Goal: Task Accomplishment & Management: Use online tool/utility

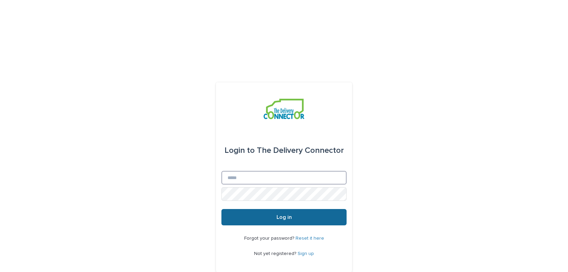
type input "**********"
click at [265, 209] on button "Log in" at bounding box center [283, 217] width 125 height 16
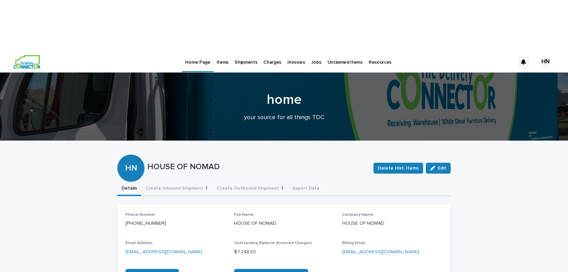
click at [311, 51] on p "Jobs" at bounding box center [316, 58] width 10 height 14
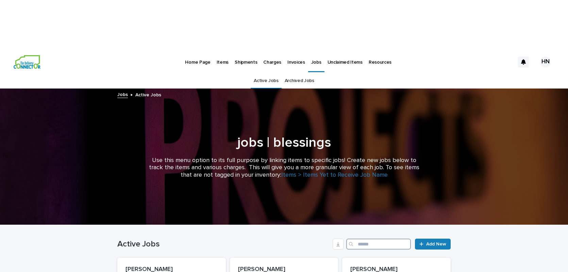
click at [380, 238] on input "Search" at bounding box center [378, 243] width 65 height 11
type input "****"
click at [146, 266] on p "JACKSON" at bounding box center [171, 269] width 92 height 7
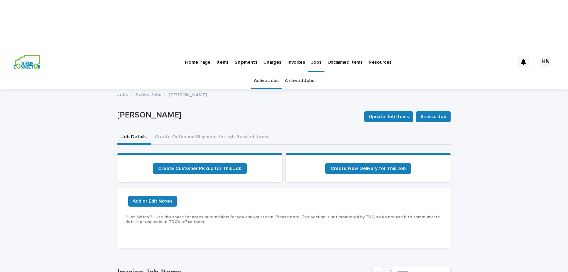
click at [313, 51] on p "Jobs" at bounding box center [316, 58] width 10 height 14
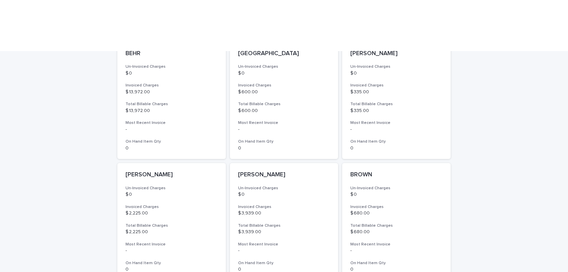
scroll to position [466, 0]
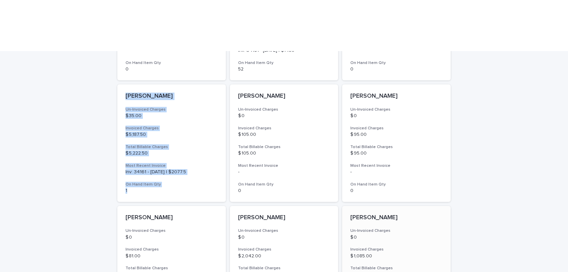
scroll to position [486, 0]
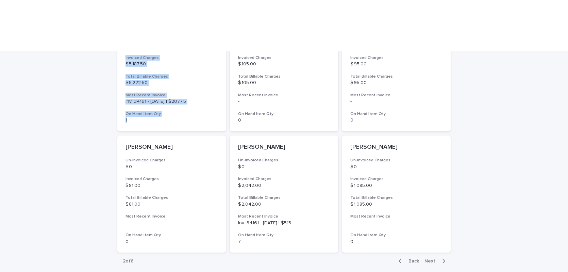
click at [432, 258] on span "Next" at bounding box center [431, 260] width 15 height 5
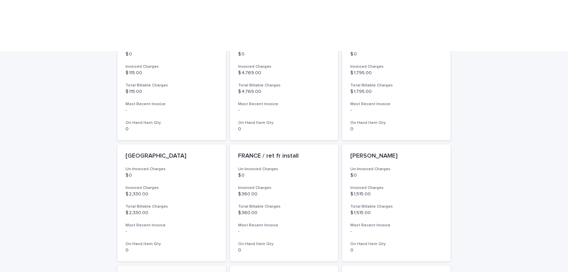
scroll to position [486, 0]
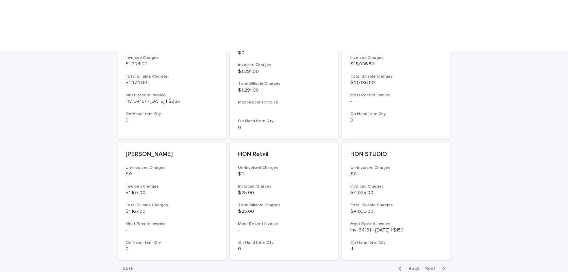
click at [434, 266] on span "Next" at bounding box center [431, 268] width 15 height 5
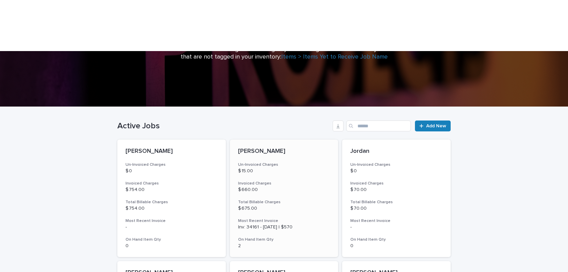
scroll to position [486, 0]
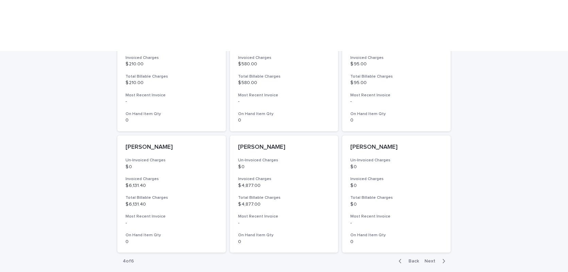
click at [431, 258] on span "Next" at bounding box center [431, 260] width 15 height 5
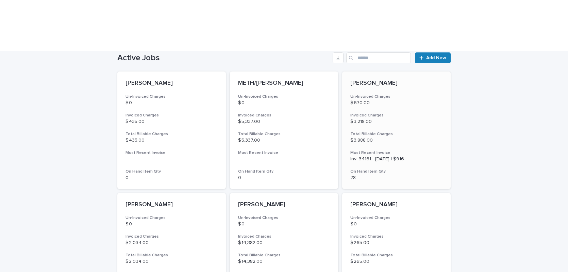
scroll to position [486, 0]
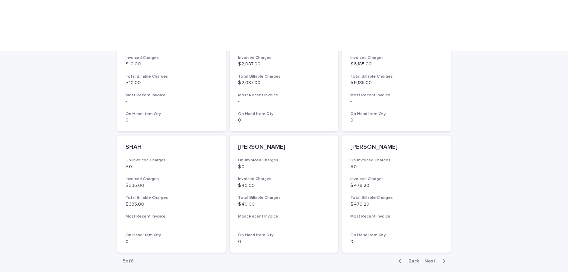
click at [432, 258] on span "Next" at bounding box center [431, 260] width 15 height 5
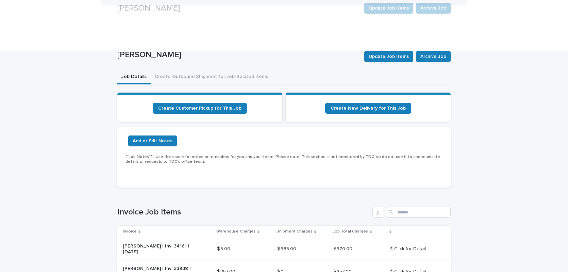
scroll to position [120, 0]
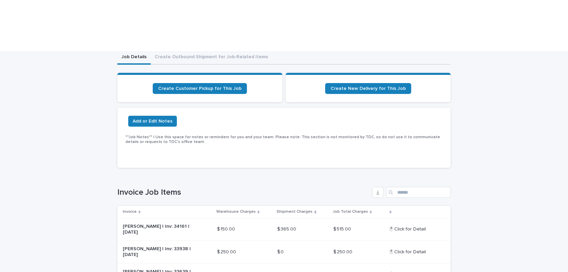
scroll to position [84, 0]
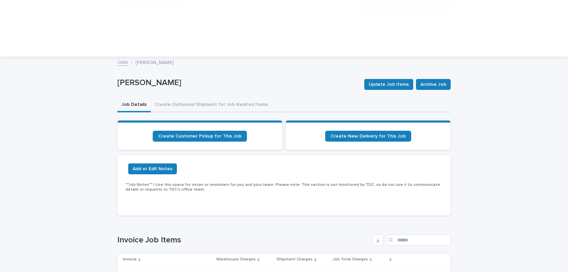
scroll to position [114, 0]
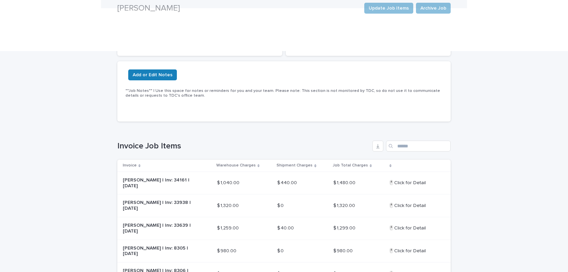
scroll to position [132, 0]
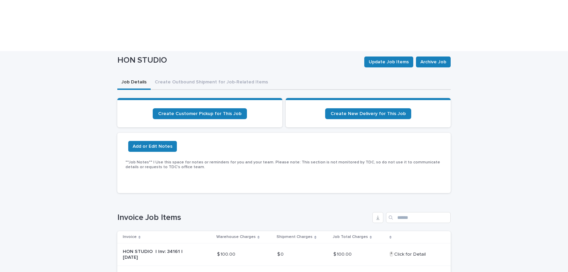
scroll to position [56, 0]
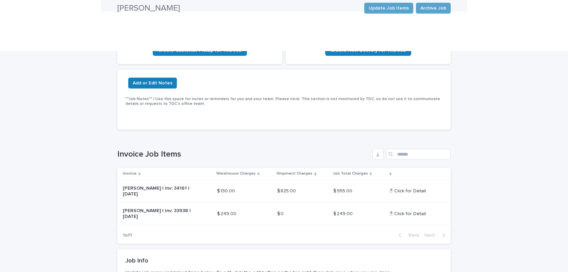
scroll to position [119, 0]
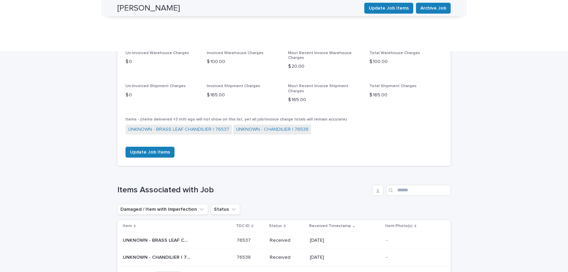
scroll to position [389, 0]
click at [172, 236] on p "UNKNOWN - BRASS LEAF CHANDILIER | 76537" at bounding box center [157, 239] width 69 height 7
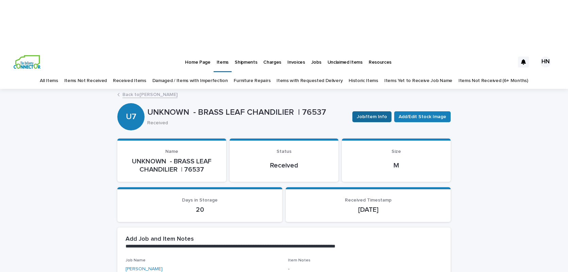
click at [374, 113] on span "Job/Item Info" at bounding box center [372, 116] width 30 height 7
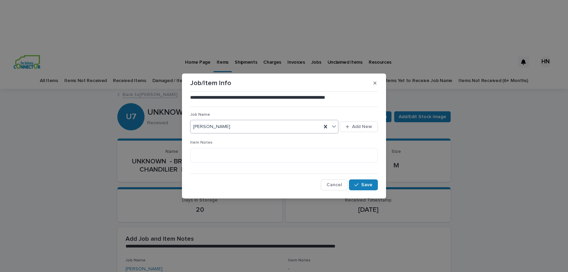
click at [255, 125] on div "[PERSON_NAME]" at bounding box center [255, 126] width 131 height 11
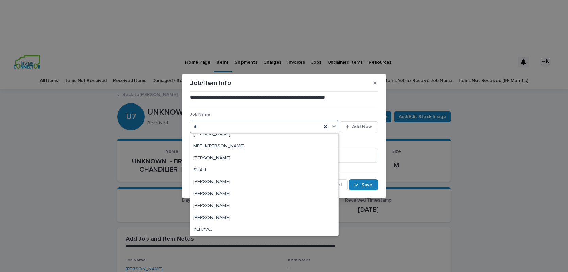
scroll to position [172, 0]
type input "***"
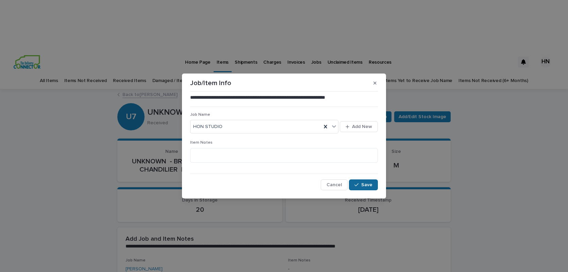
click at [360, 182] on button "Save" at bounding box center [363, 184] width 29 height 11
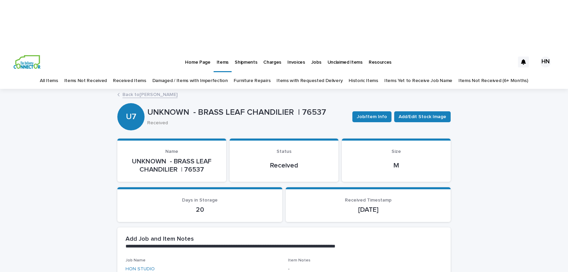
click at [140, 90] on link "Back to [PERSON_NAME]" at bounding box center [149, 94] width 55 height 8
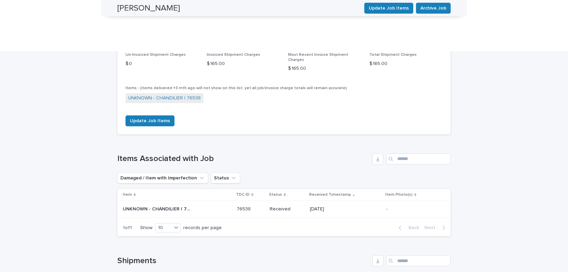
scroll to position [423, 0]
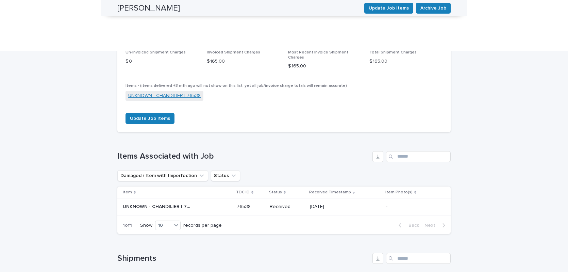
click at [165, 92] on link "UNKNOWN - CHANDILIER | 76538" at bounding box center [164, 95] width 72 height 7
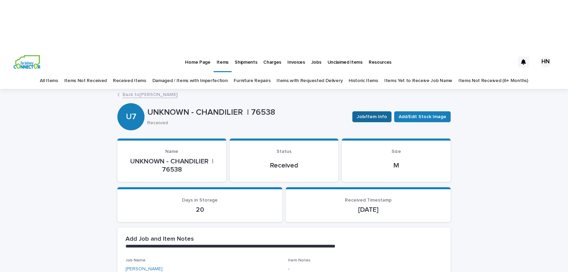
click at [380, 113] on span "Job/Item Info" at bounding box center [372, 116] width 30 height 7
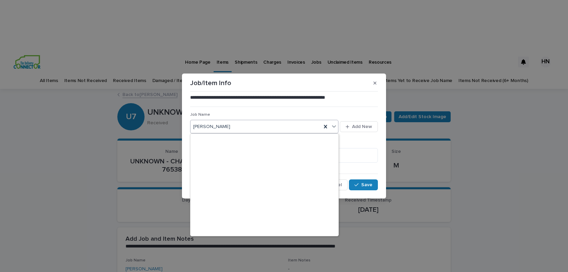
click at [227, 130] on div "[PERSON_NAME]" at bounding box center [255, 126] width 131 height 11
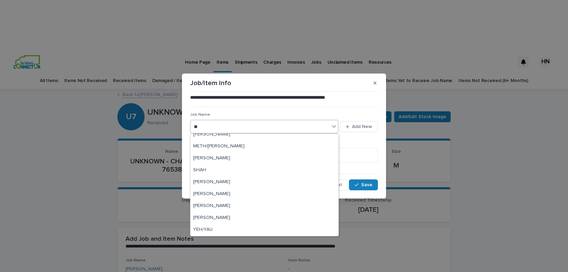
type input "***"
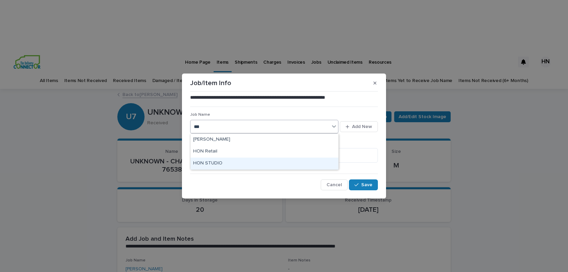
click at [207, 162] on div "HON STUDIO" at bounding box center [264, 163] width 148 height 12
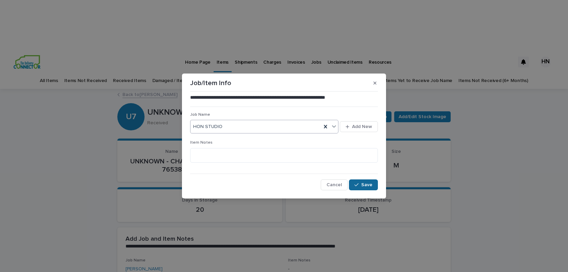
click at [365, 186] on span "Save" at bounding box center [366, 184] width 11 height 5
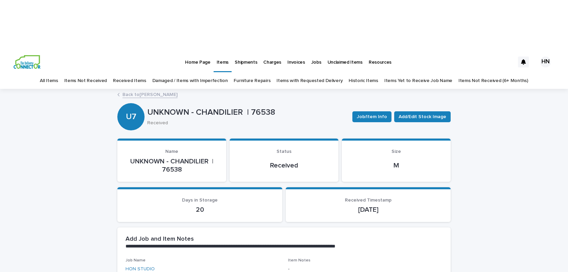
click at [144, 90] on link "Back to [PERSON_NAME]" at bounding box center [149, 94] width 55 height 8
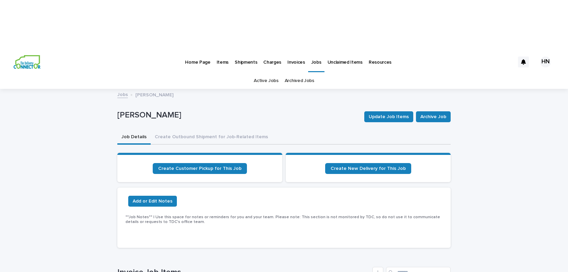
scroll to position [71, 0]
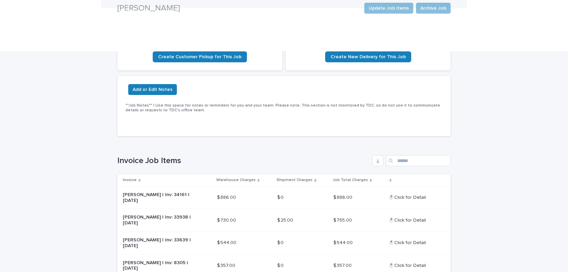
scroll to position [118, 0]
